Goal: Find specific page/section: Find specific page/section

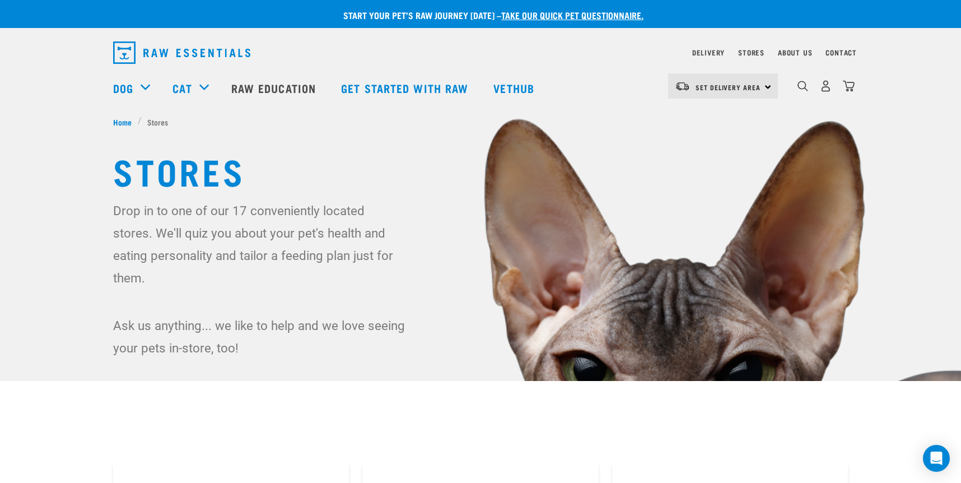
click at [520, 82] on link "Vethub" at bounding box center [515, 88] width 66 height 45
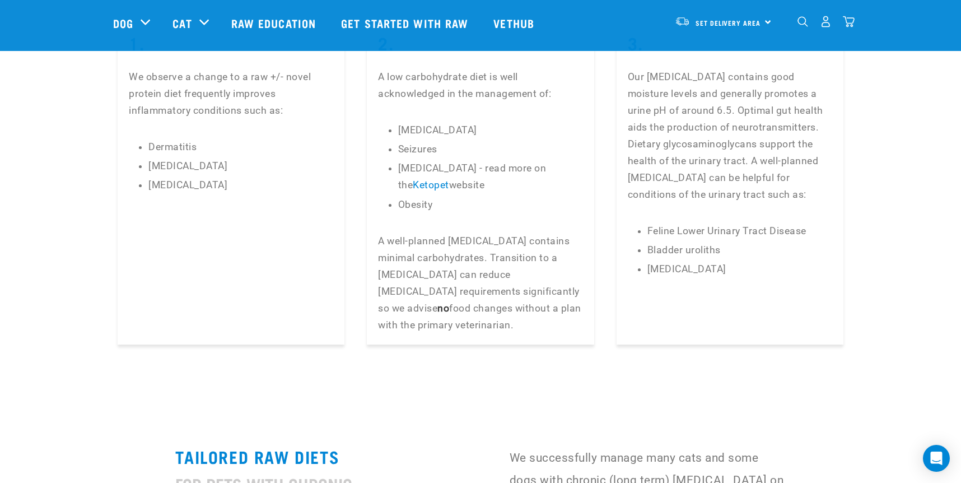
scroll to position [2688, 0]
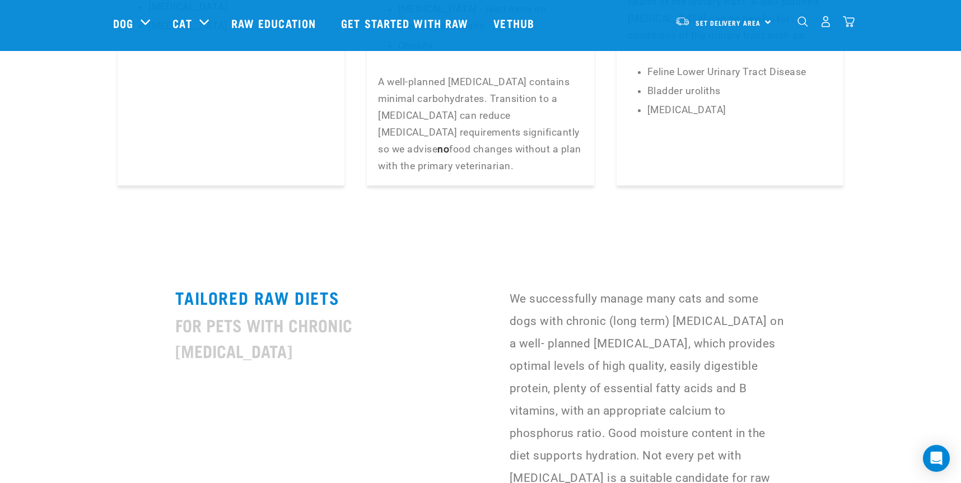
click at [242, 312] on h4 "for Pets with [MEDICAL_DATA]" at bounding box center [313, 337] width 276 height 51
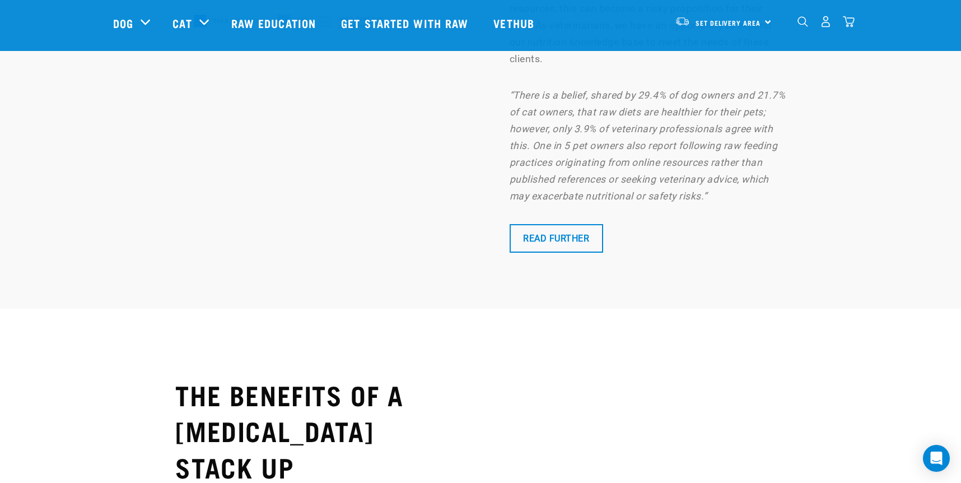
scroll to position [5320, 0]
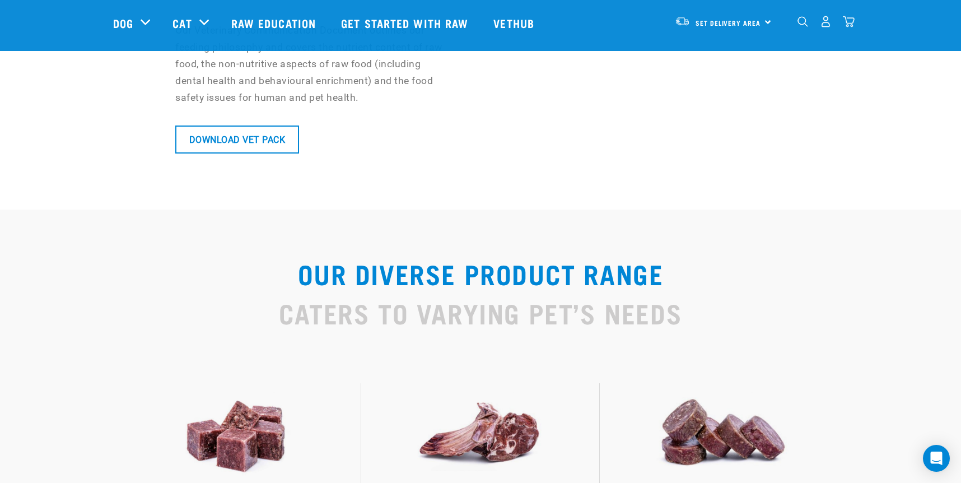
scroll to position [0, 0]
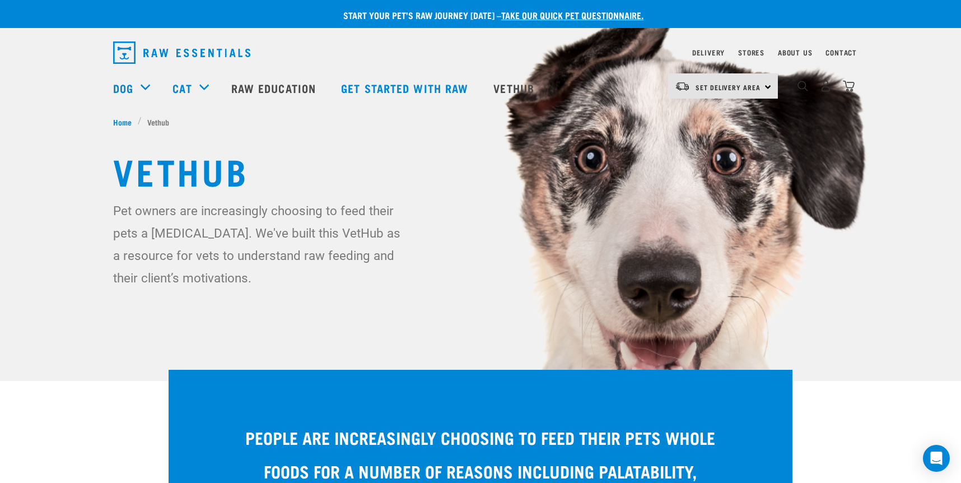
click at [188, 56] on img "dropdown navigation" at bounding box center [181, 52] width 137 height 22
click at [751, 52] on link "Stores" at bounding box center [751, 52] width 26 height 4
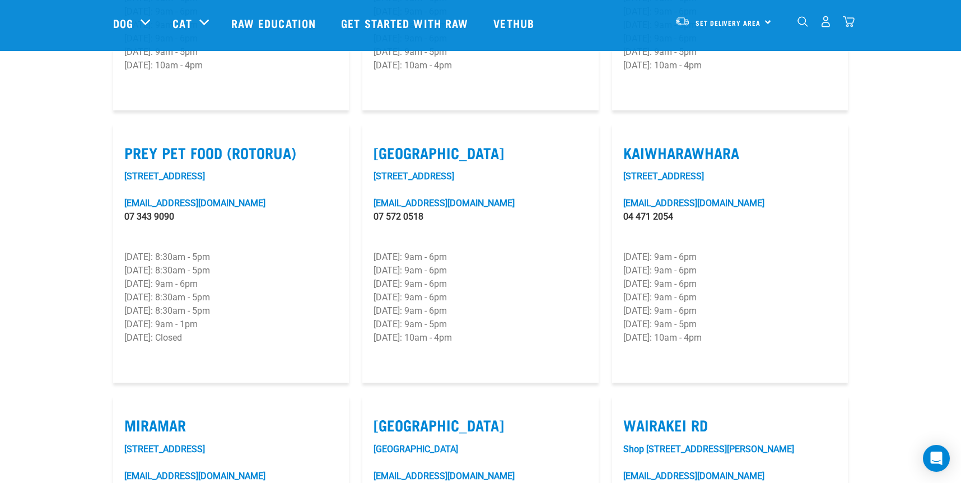
scroll to position [1344, 0]
